Goal: Task Accomplishment & Management: Manage account settings

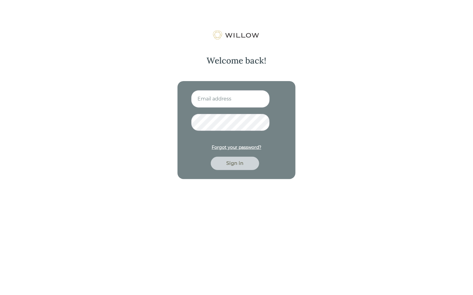
type input "[PERSON_NAME][EMAIL_ADDRESS][DOMAIN_NAME]"
click at [229, 165] on div "Sign in" at bounding box center [235, 163] width 35 height 7
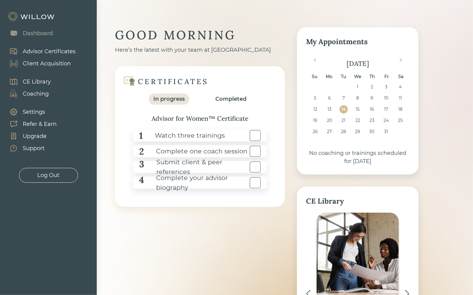
click at [41, 63] on div "Client Acquisition" at bounding box center [47, 64] width 48 height 8
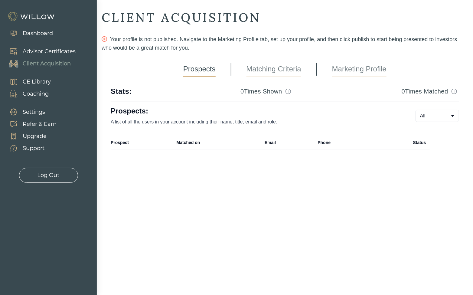
click at [264, 62] on link "Matching Criteria" at bounding box center [274, 69] width 55 height 15
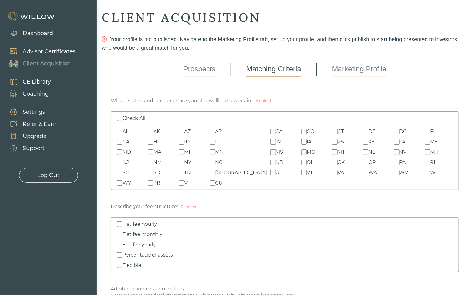
click at [358, 72] on link "Marketing Profile" at bounding box center [359, 69] width 54 height 15
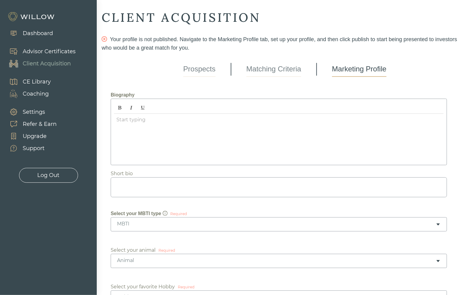
click at [274, 70] on link "Matching Criteria" at bounding box center [274, 69] width 55 height 15
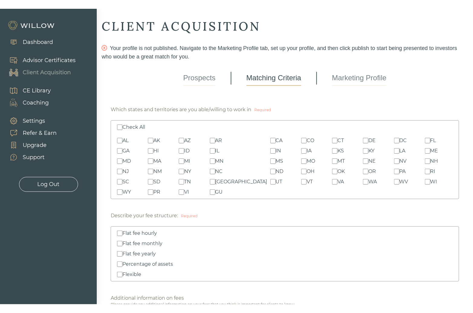
scroll to position [25, 0]
